Goal: Information Seeking & Learning: Learn about a topic

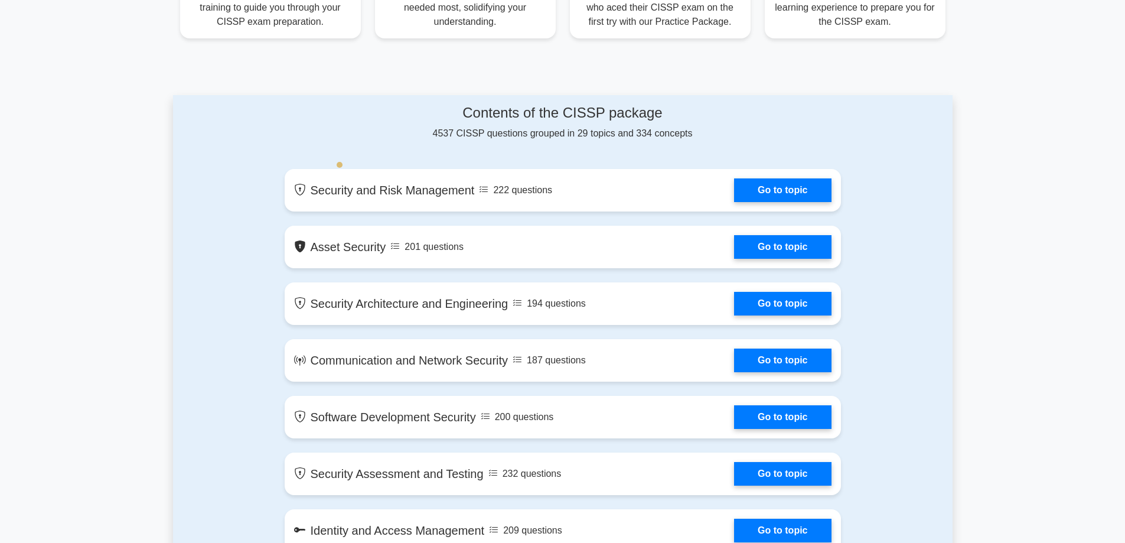
scroll to position [531, 0]
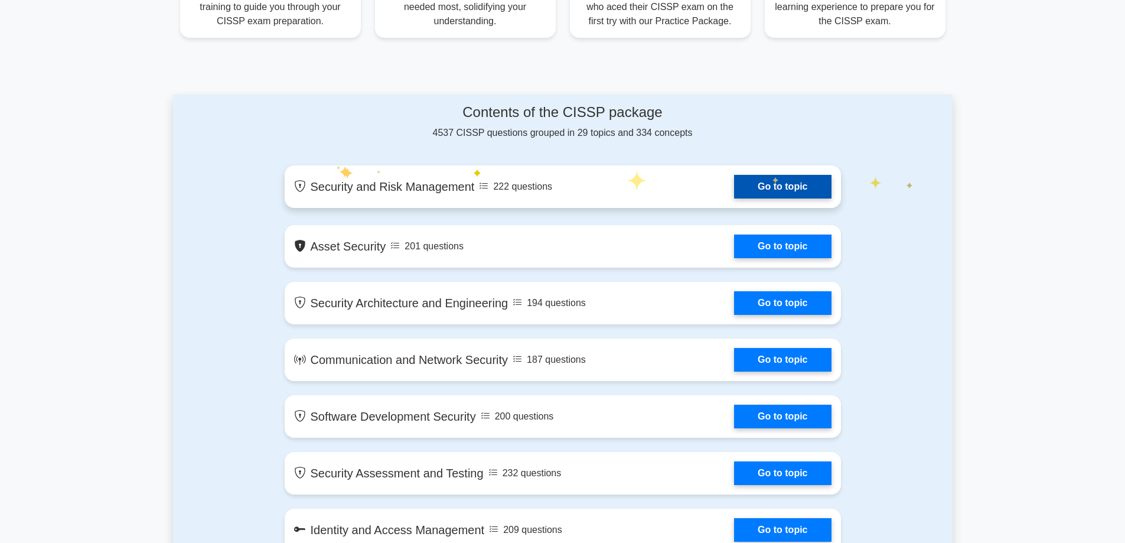
click at [816, 186] on link "Go to topic" at bounding box center [782, 187] width 97 height 24
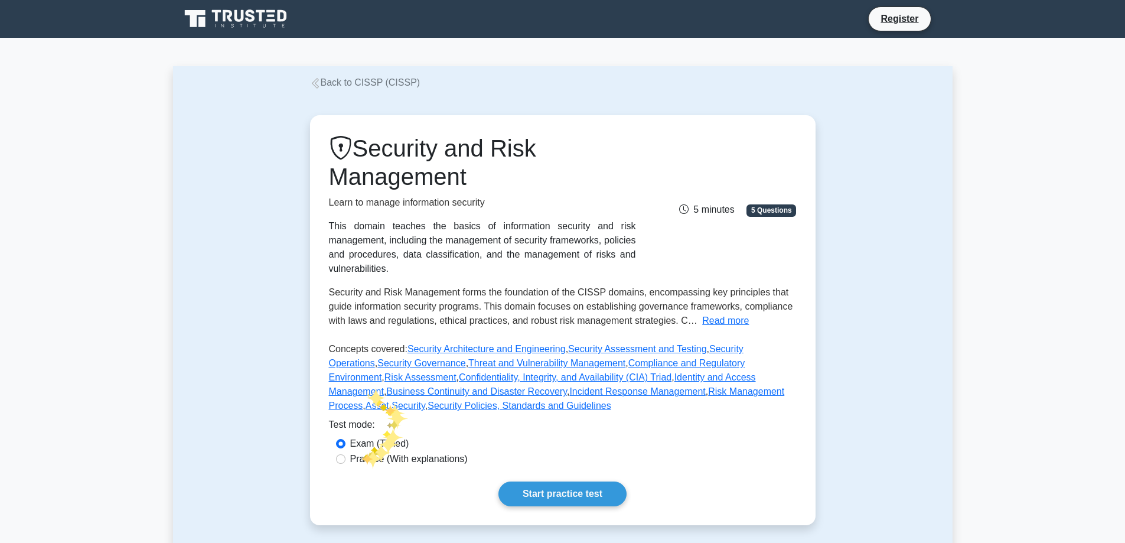
click at [364, 452] on label "Practice (With explanations)" at bounding box center [408, 459] width 117 height 14
click at [345, 454] on input "Practice (With explanations)" at bounding box center [340, 458] width 9 height 9
radio input "true"
click at [566, 481] on link "Start practice test" at bounding box center [562, 493] width 128 height 25
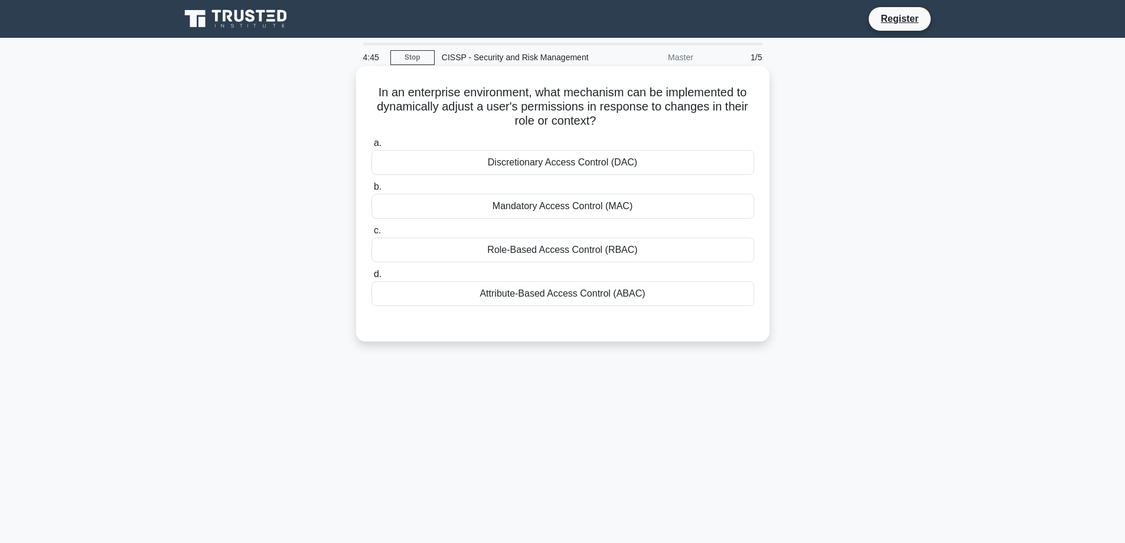
click at [564, 250] on div "Role-Based Access Control (RBAC)" at bounding box center [562, 249] width 383 height 25
click at [371, 234] on input "c. Role-Based Access Control (RBAC)" at bounding box center [371, 231] width 0 height 8
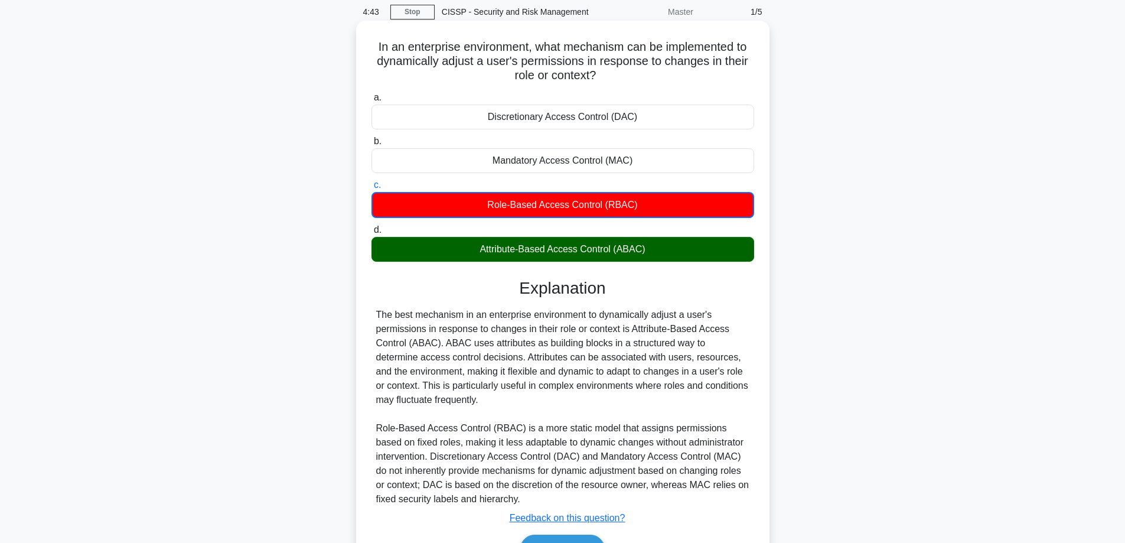
scroll to position [116, 0]
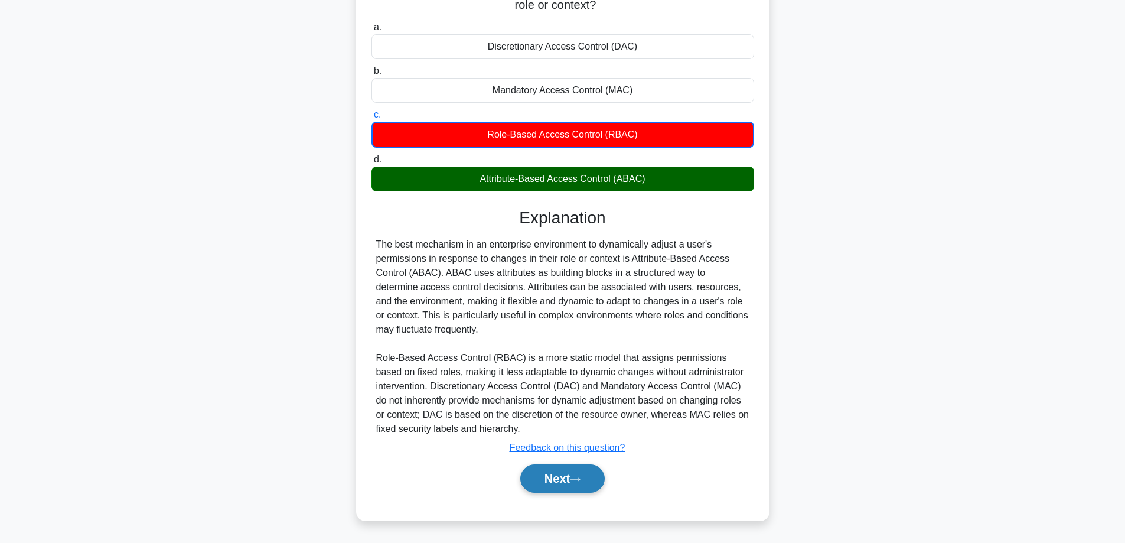
click at [577, 477] on icon at bounding box center [575, 479] width 11 height 6
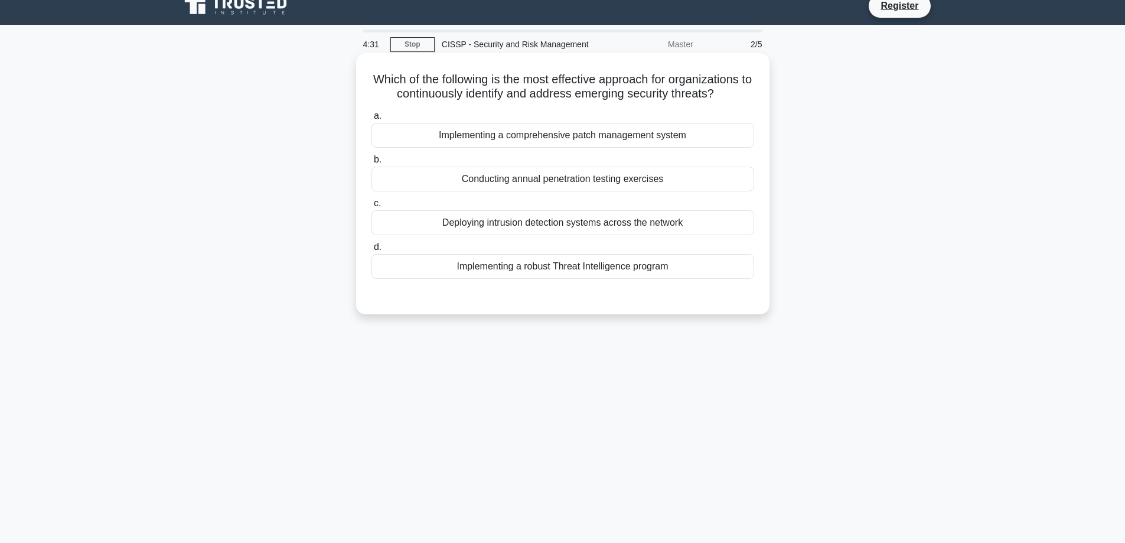
scroll to position [0, 0]
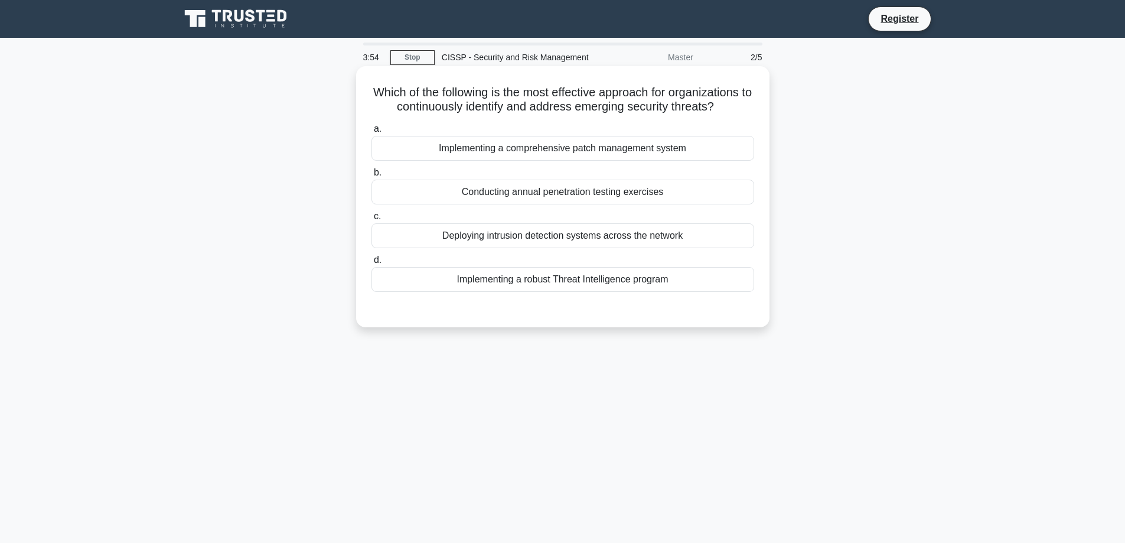
click at [518, 190] on div "Conducting annual penetration testing exercises" at bounding box center [562, 191] width 383 height 25
click at [371, 177] on input "b. Conducting annual penetration testing exercises" at bounding box center [371, 173] width 0 height 8
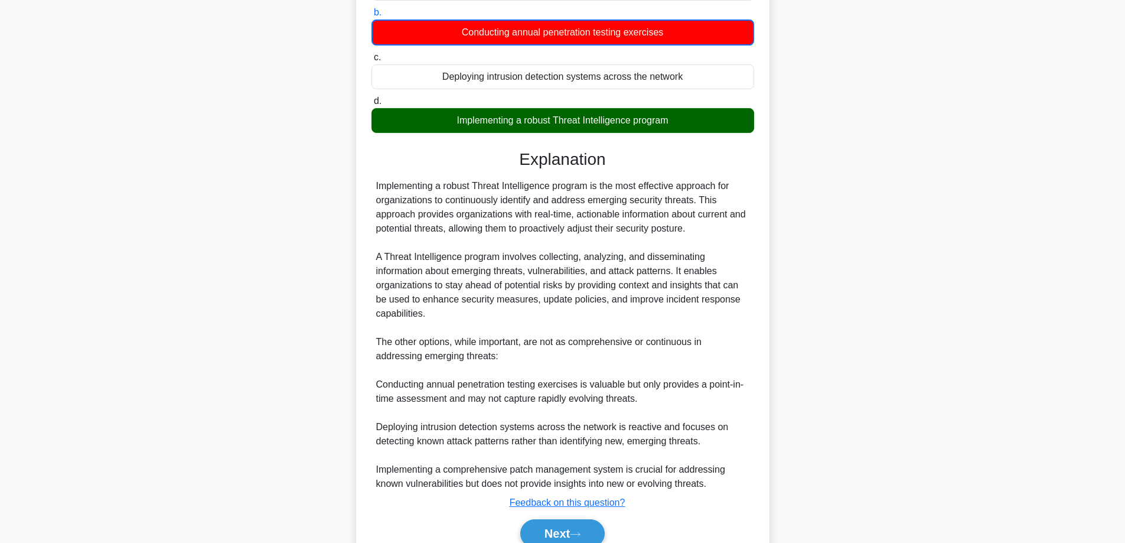
scroll to position [215, 0]
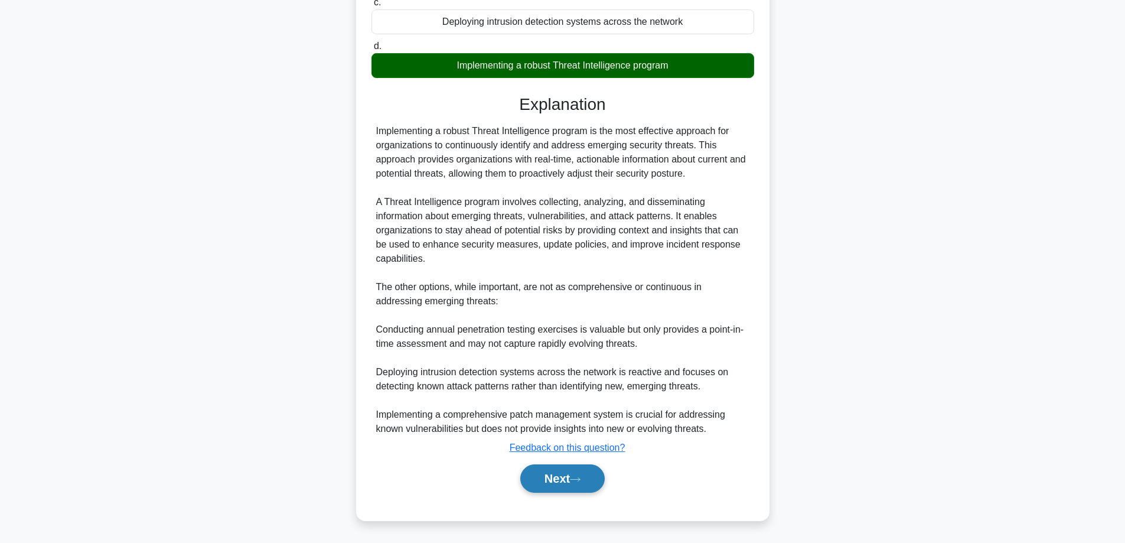
click at [569, 475] on button "Next" at bounding box center [562, 478] width 84 height 28
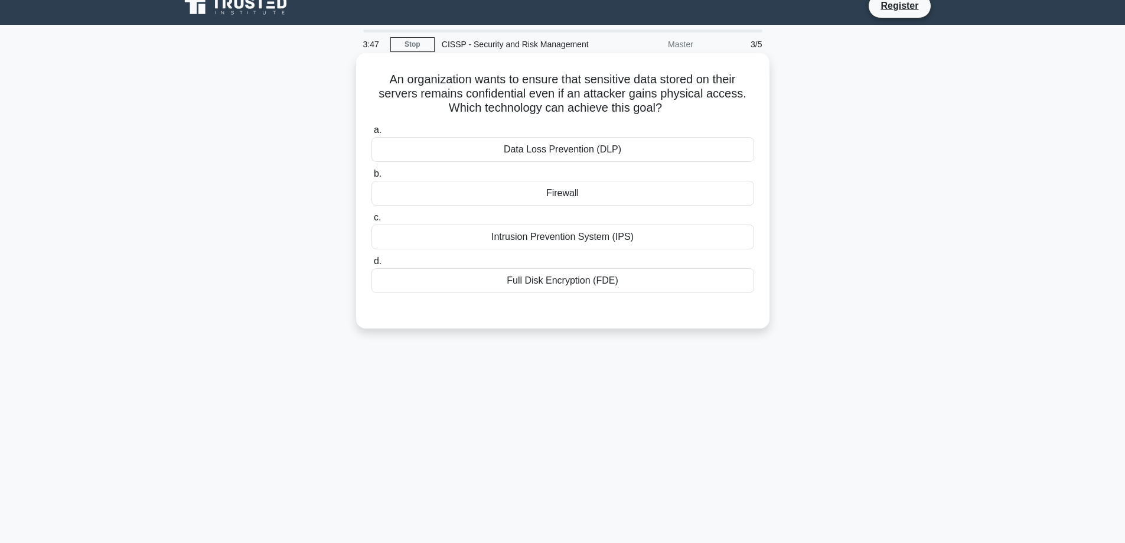
scroll to position [0, 0]
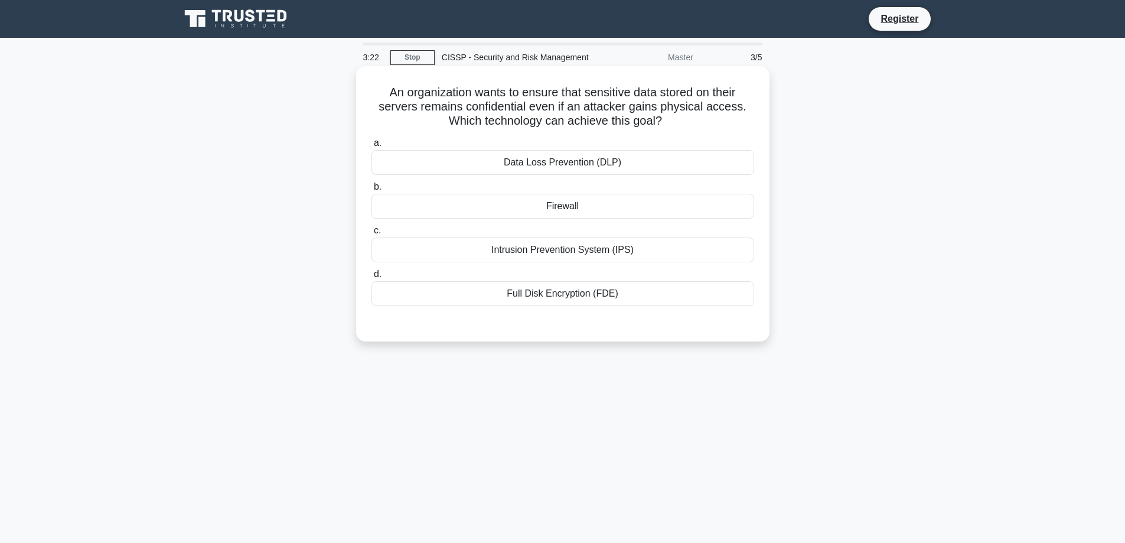
click at [527, 251] on div "Intrusion Prevention System (IPS)" at bounding box center [562, 249] width 383 height 25
click at [371, 234] on input "c. Intrusion Prevention System (IPS)" at bounding box center [371, 231] width 0 height 8
